Goal: Task Accomplishment & Management: Use online tool/utility

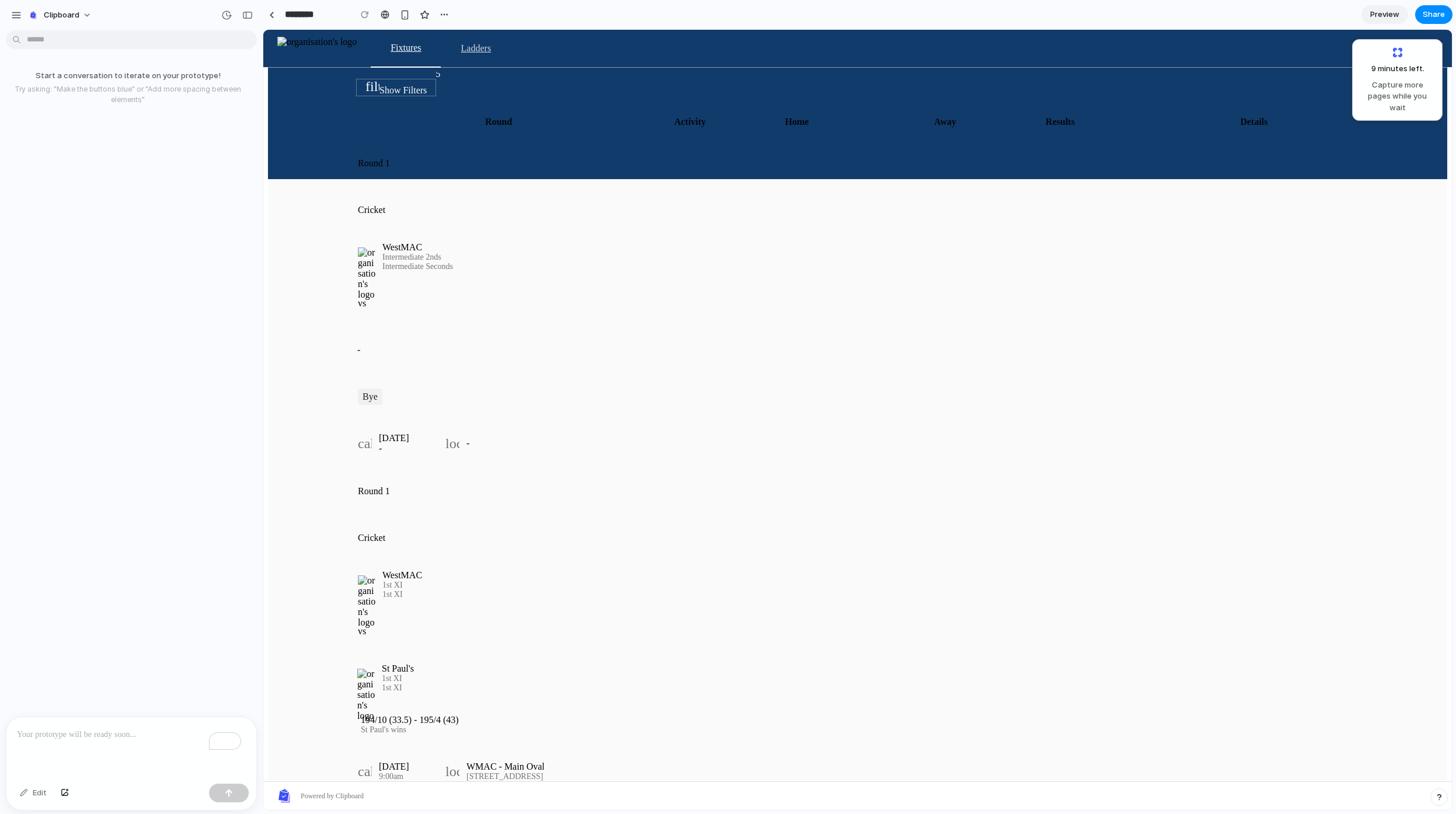
click at [175, 164] on div "Start a conversation to iterate on your prototype! Try asking: "Make the button…" at bounding box center [128, 376] width 256 height 682
click at [267, 14] on link at bounding box center [271, 14] width 17 height 17
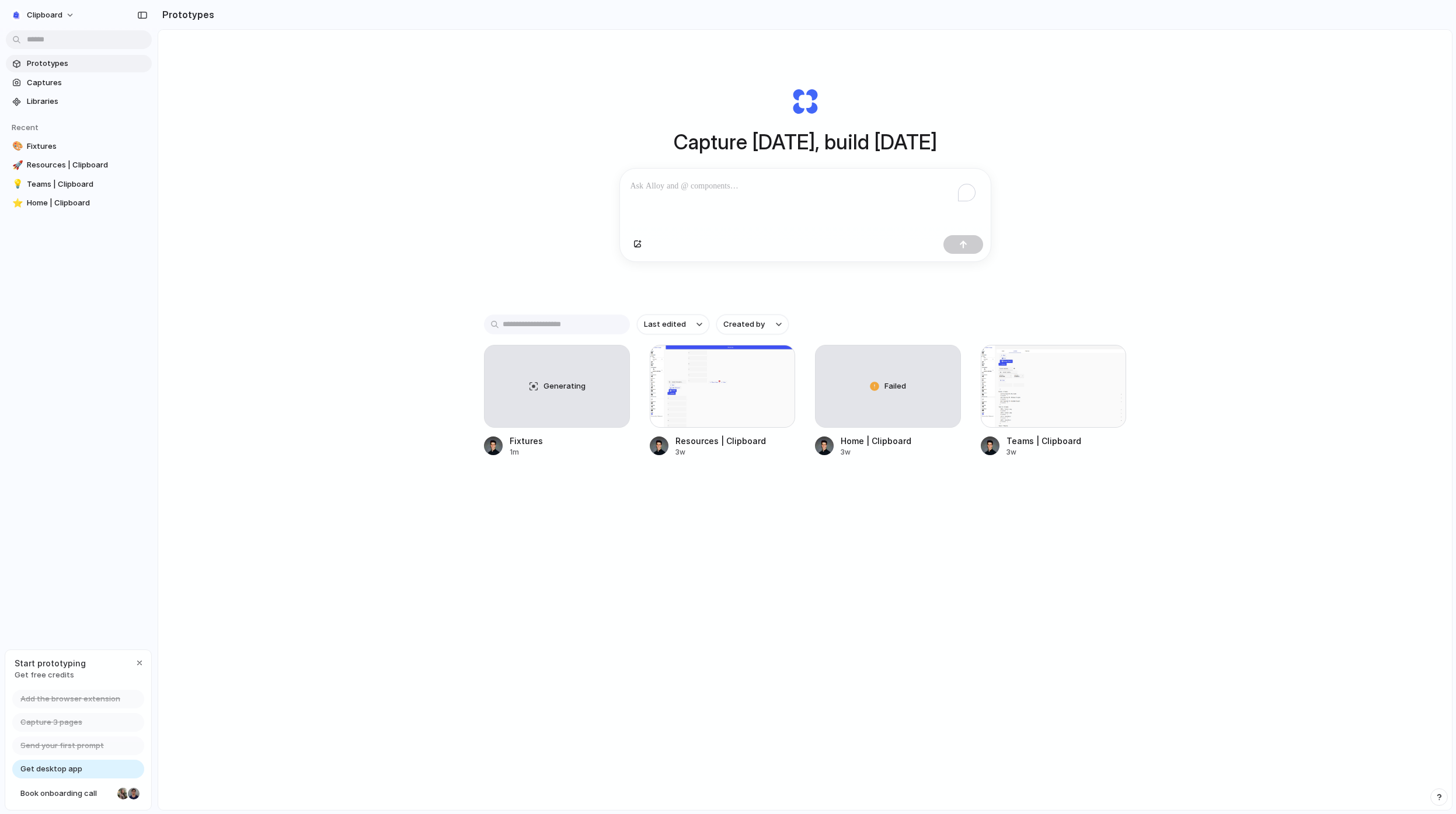
click at [582, 536] on div "Capture [DATE], build [DATE] Clone web app Clone screenshot Start from existing…" at bounding box center [804, 450] width 1293 height 842
click at [870, 402] on div "Failed" at bounding box center [888, 386] width 145 height 82
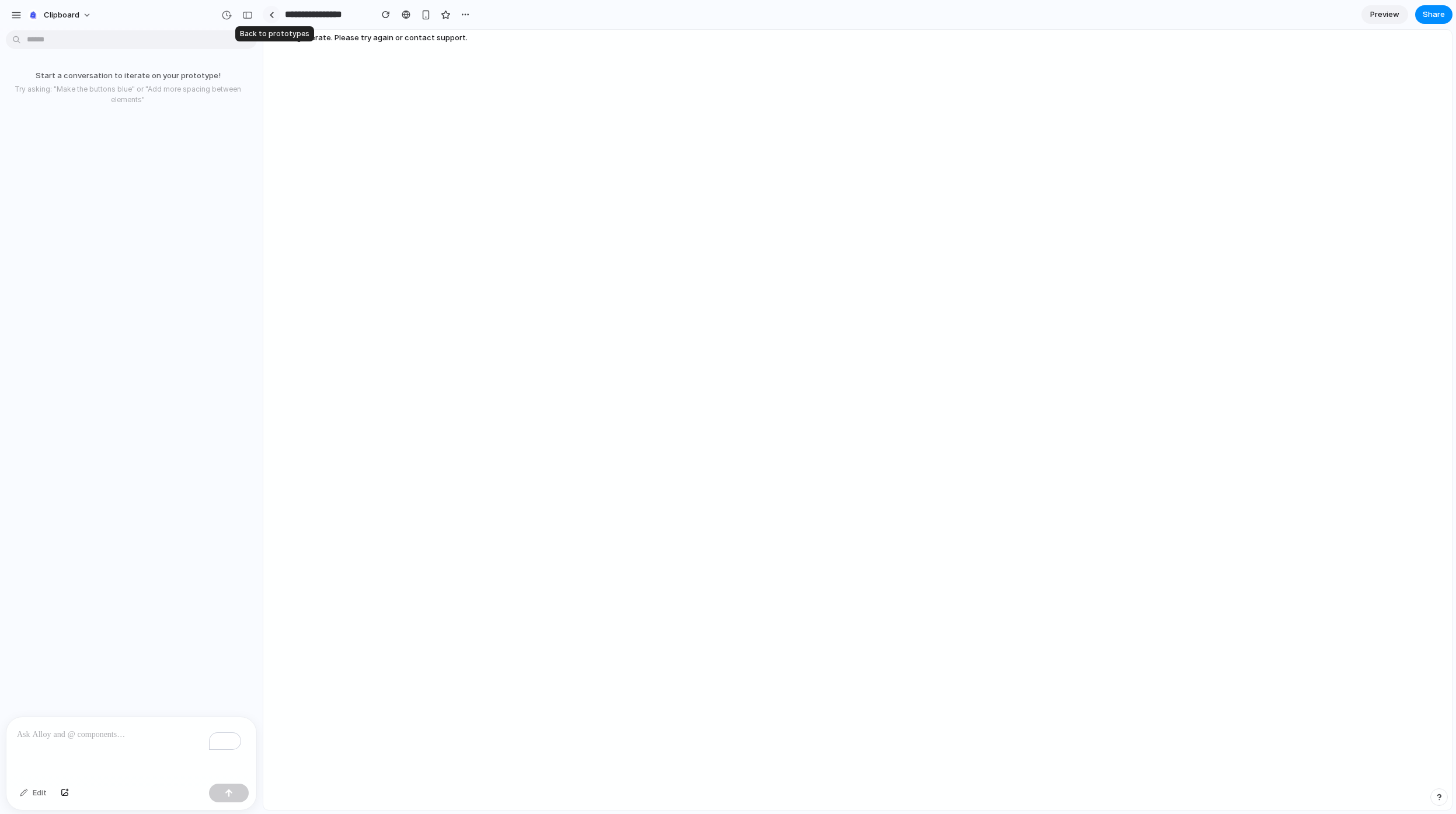
click at [266, 18] on link at bounding box center [271, 14] width 17 height 17
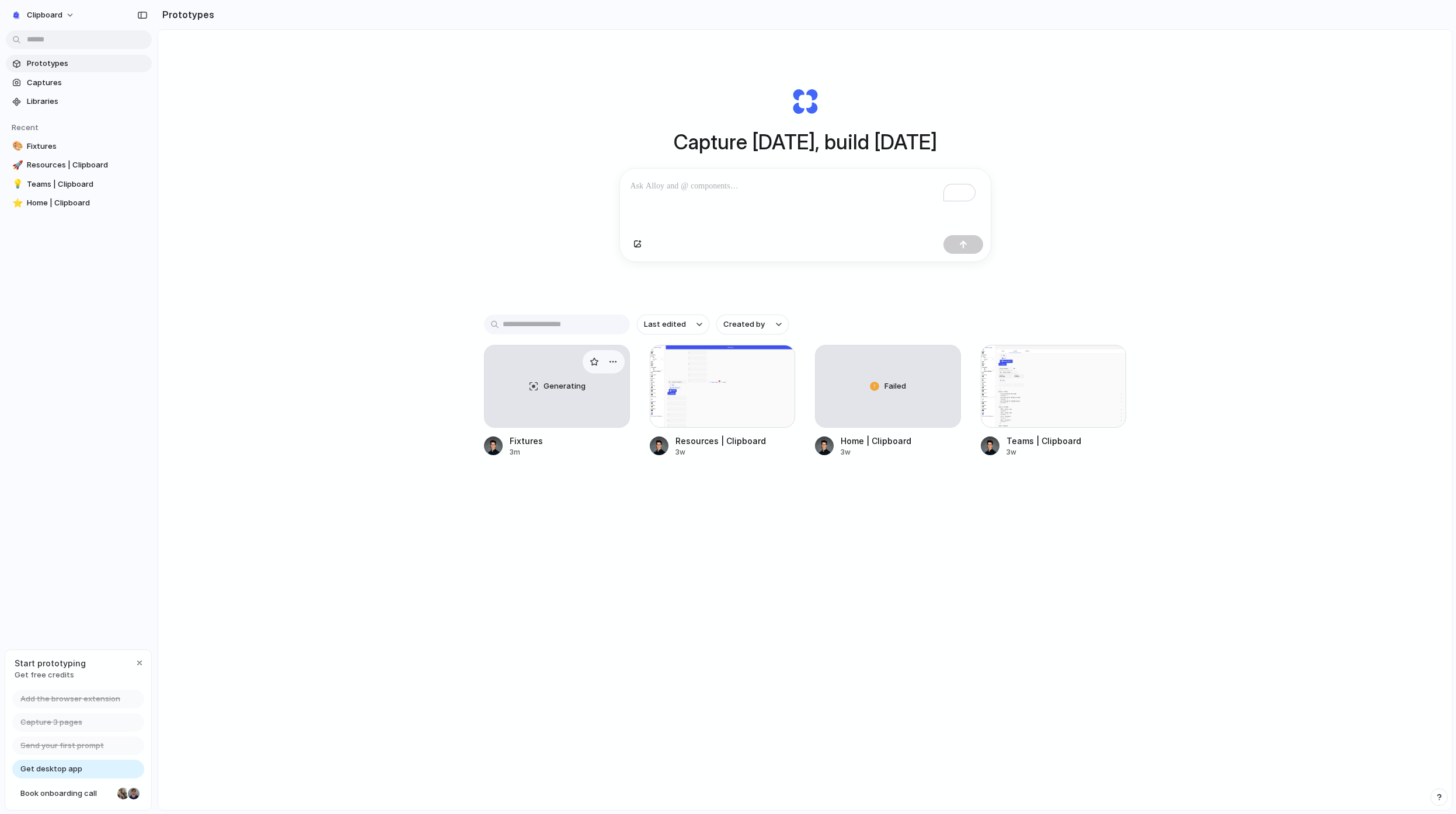
click at [576, 392] on span "Generating" at bounding box center [564, 386] width 42 height 11
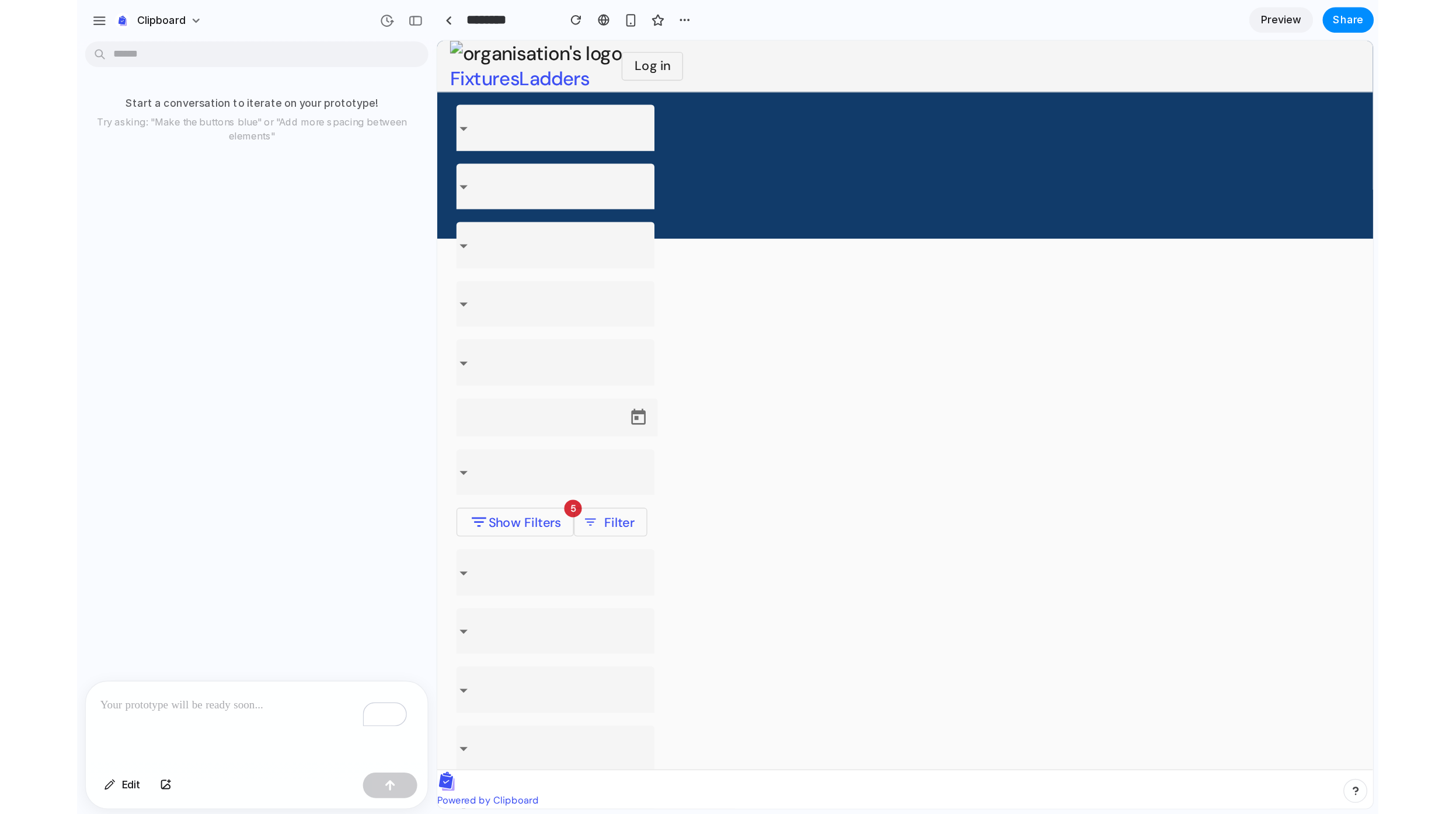
scroll to position [7, 0]
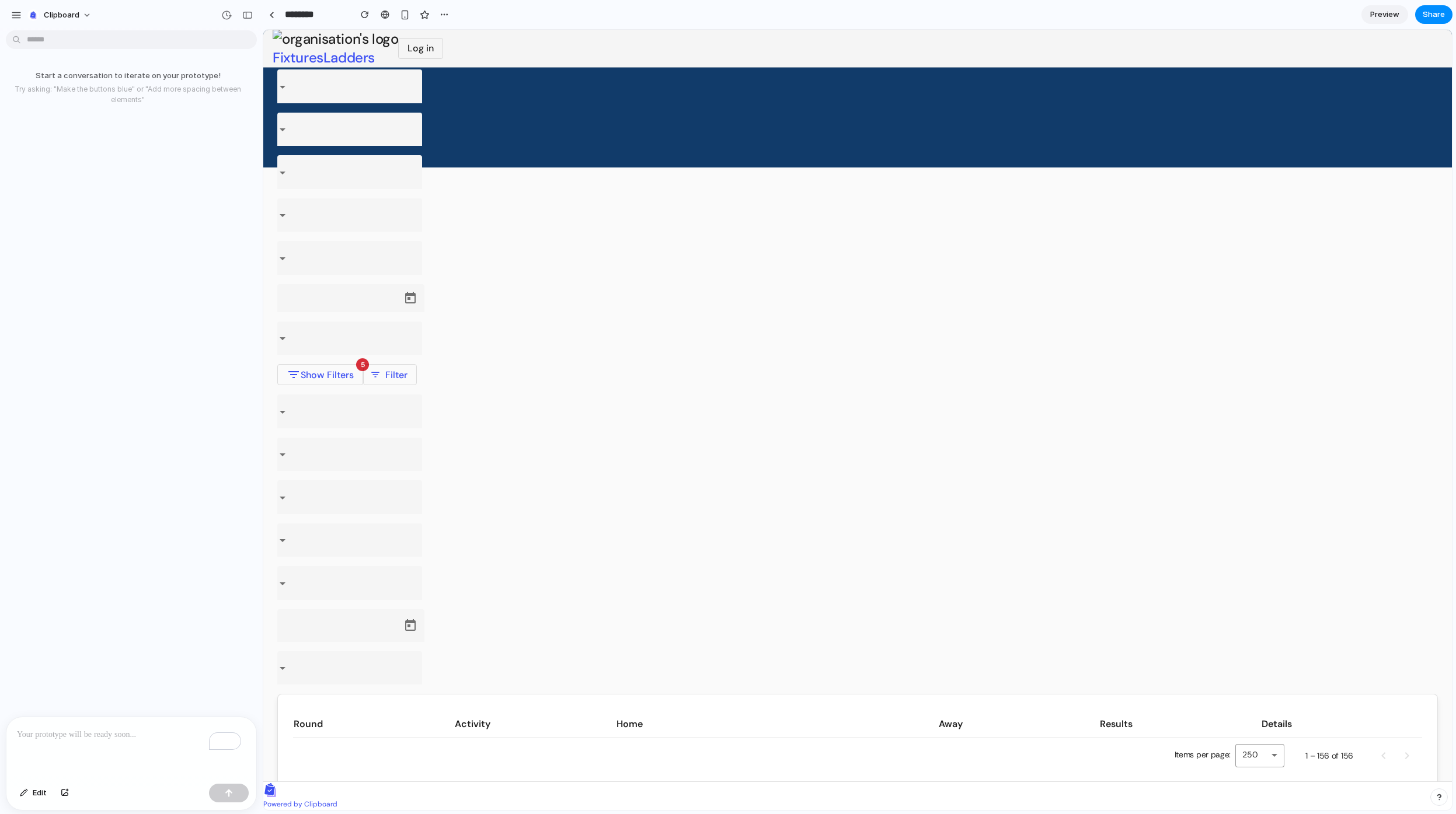
click at [213, 475] on div "Start a conversation to iterate on your prototype! Try asking: "Make the button…" at bounding box center [128, 376] width 256 height 682
click at [20, 16] on div "button" at bounding box center [17, 15] width 11 height 11
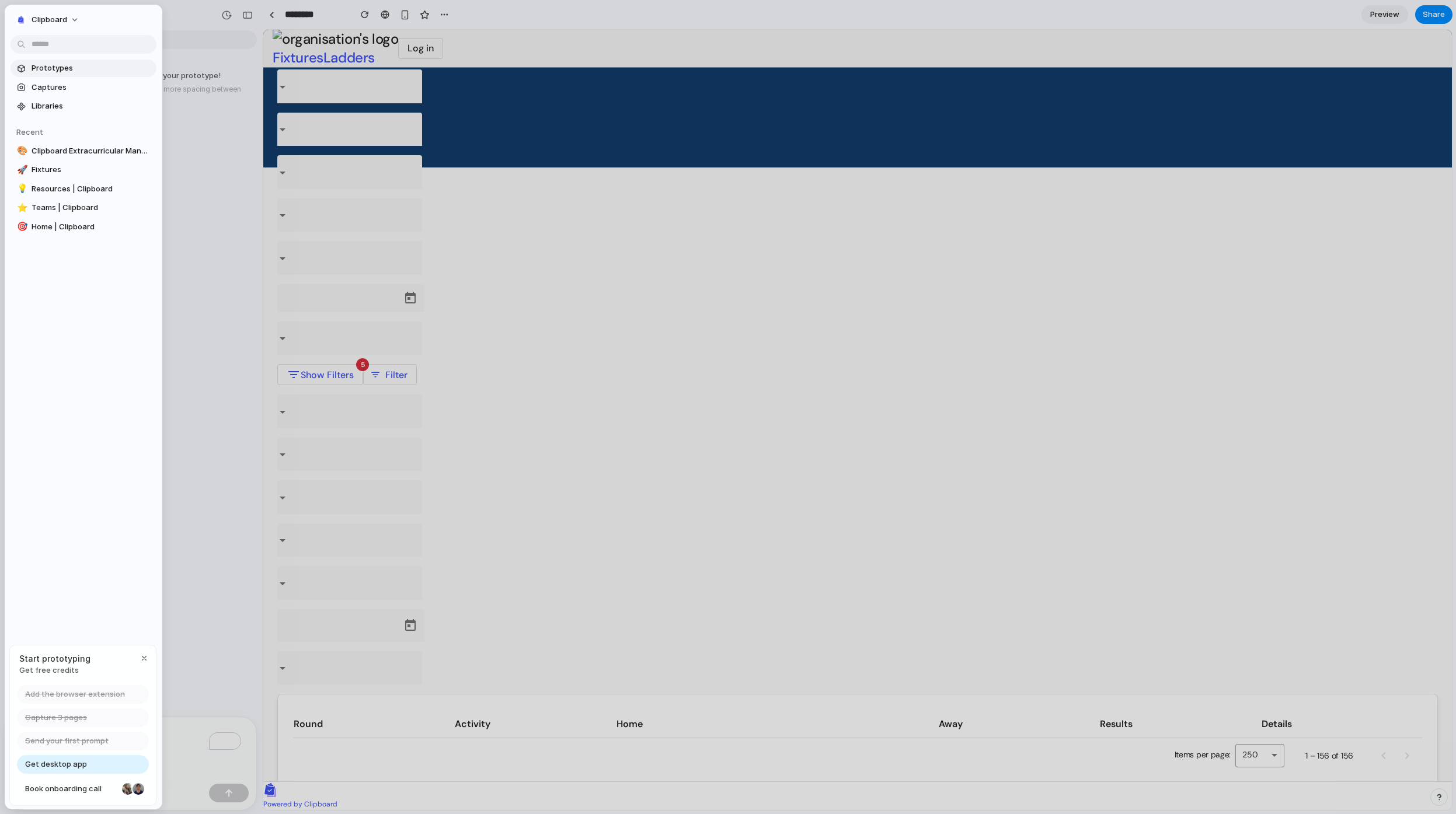
click at [58, 68] on span "Prototypes" at bounding box center [92, 68] width 120 height 11
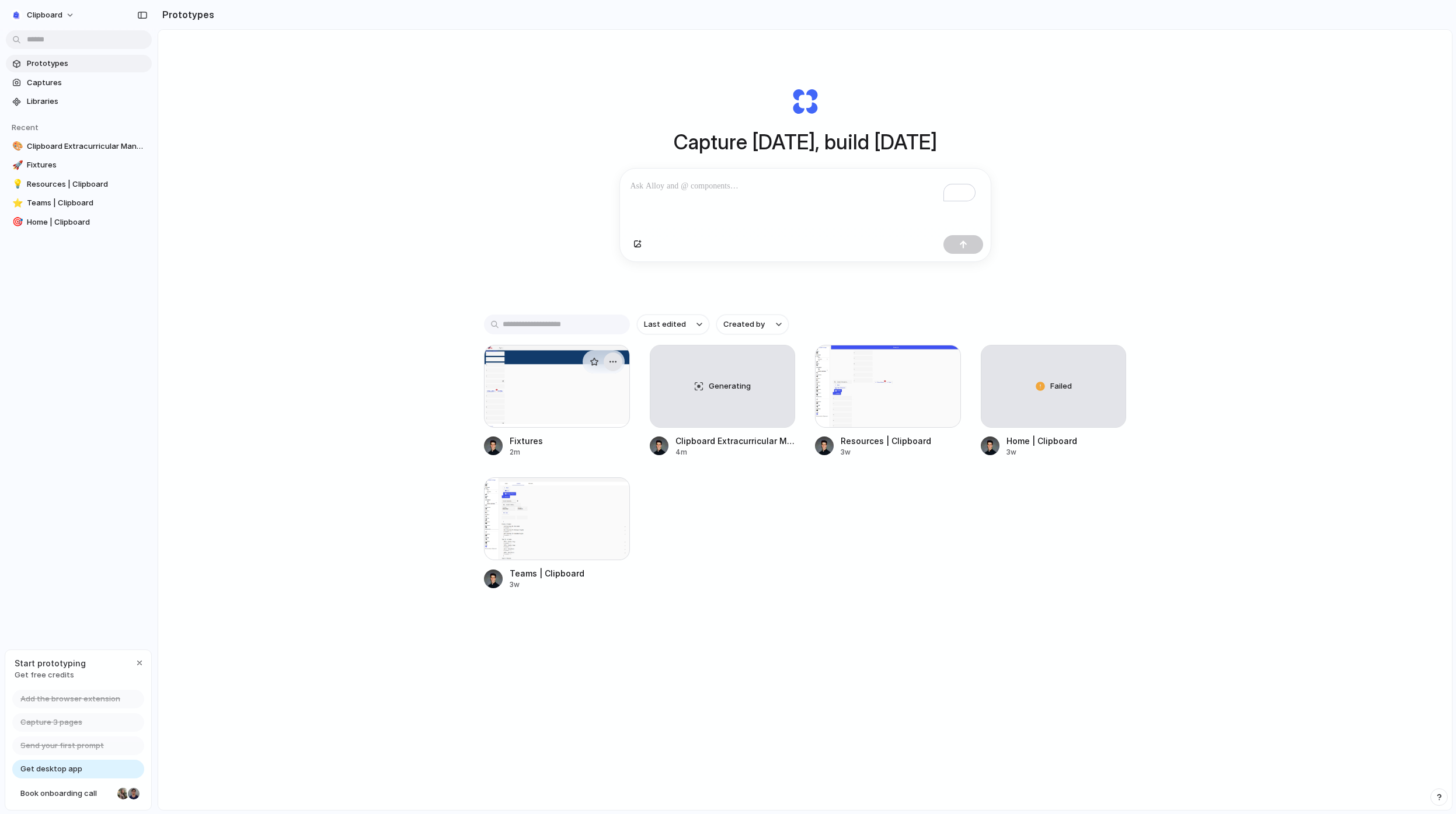
click at [604, 368] on button "button" at bounding box center [613, 361] width 19 height 19
click at [733, 551] on div "Open in new tab Copy link Delete" at bounding box center [728, 407] width 1456 height 814
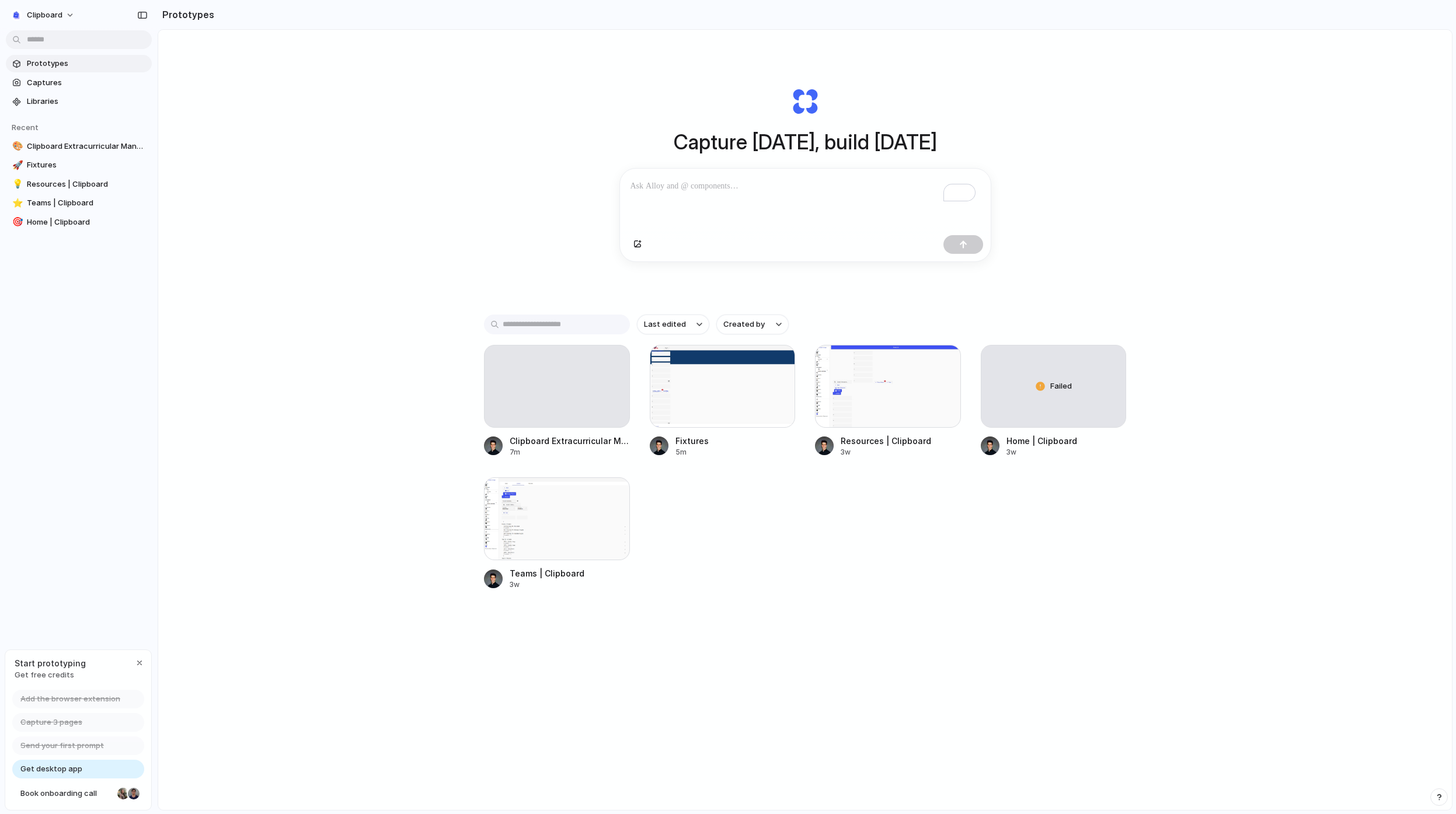
click at [314, 246] on div "Capture [DATE], build [DATE] Clone web app Clone screenshot Start from existing…" at bounding box center [804, 450] width 1293 height 842
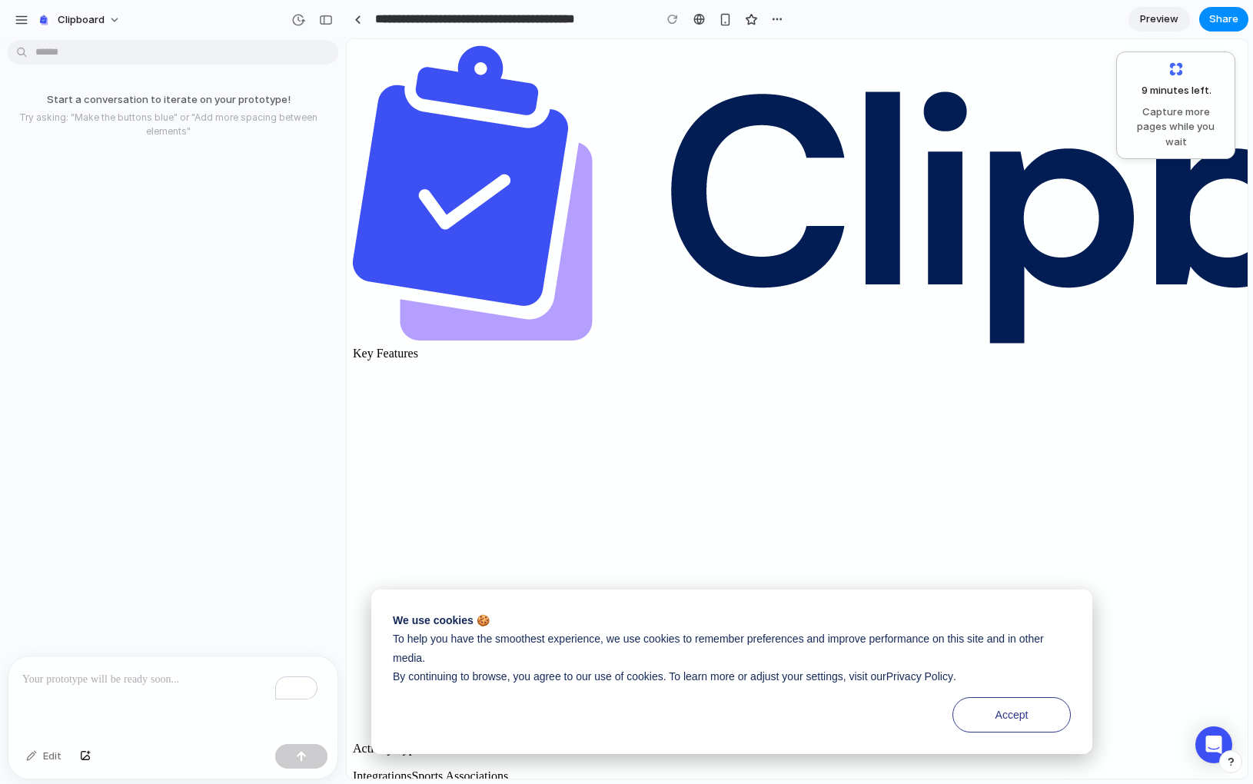
click at [359, 19] on div at bounding box center [357, 19] width 7 height 8
